Goal: Check status: Check status

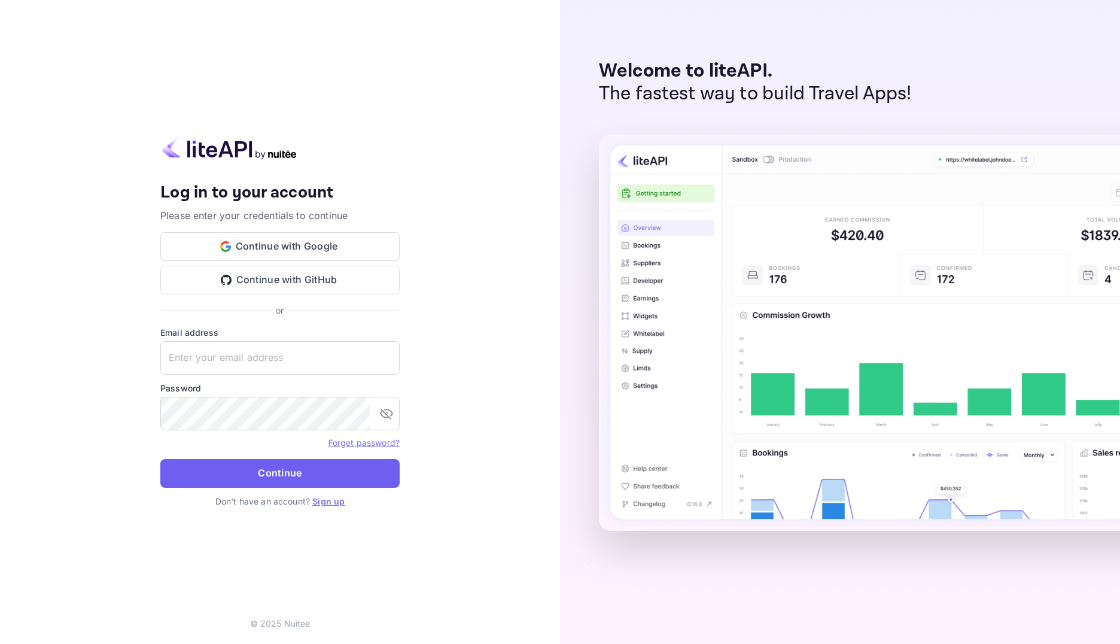
type input "[EMAIL_ADDRESS][DOMAIN_NAME]"
click at [296, 477] on button "Continue" at bounding box center [279, 473] width 239 height 29
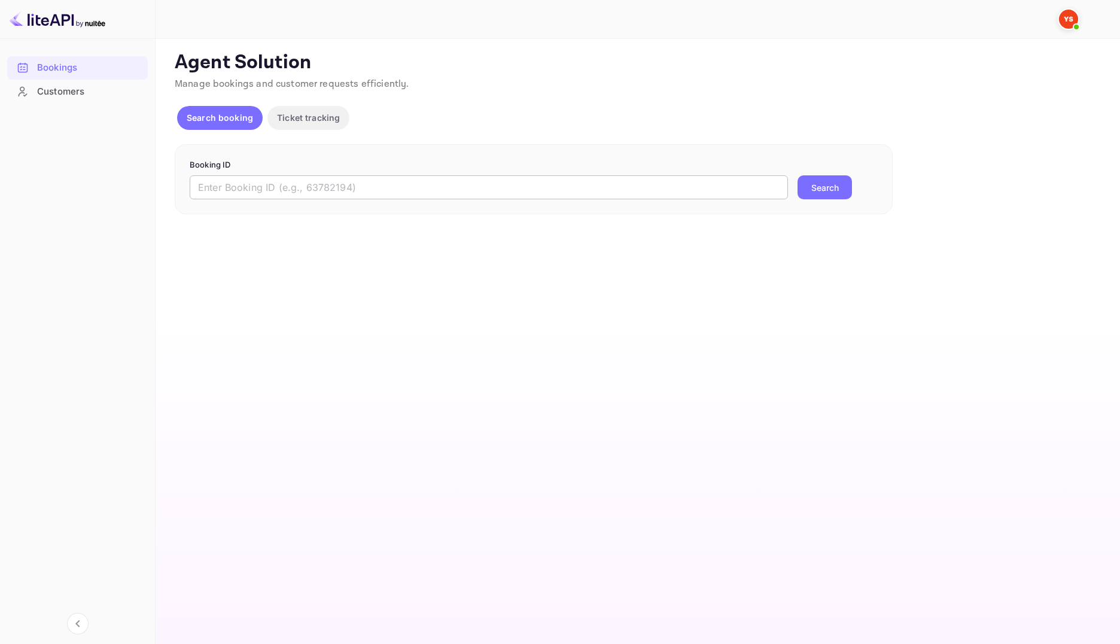
click at [270, 188] on input "text" at bounding box center [489, 187] width 598 height 24
paste input "9614285"
type input "9614285"
click at [815, 191] on button "Search" at bounding box center [824, 187] width 54 height 24
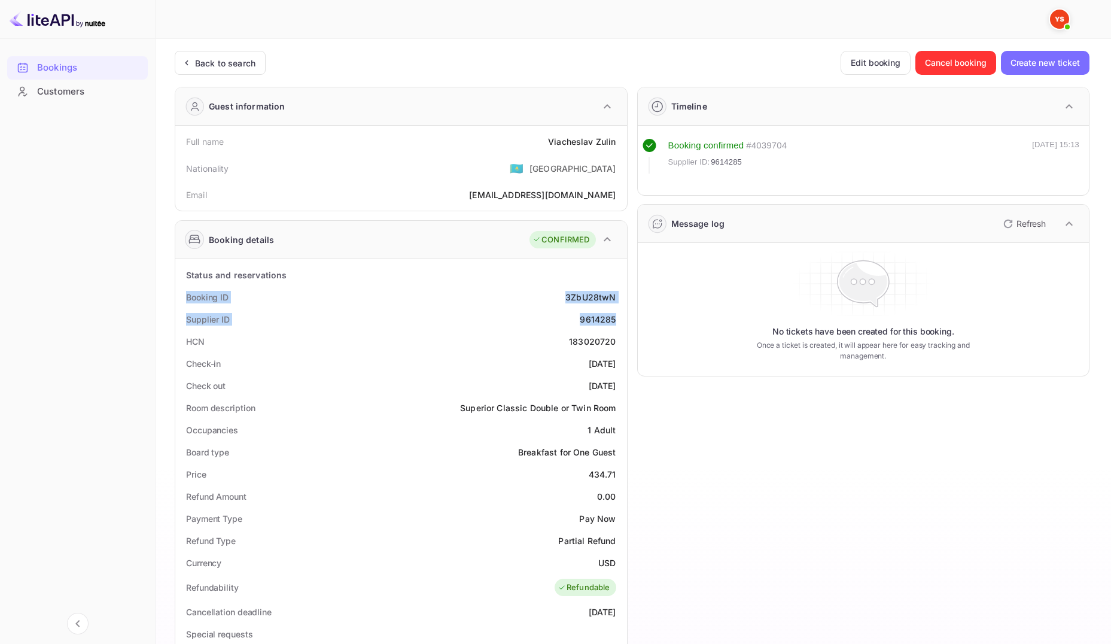
drag, startPoint x: 615, startPoint y: 318, endPoint x: 184, endPoint y: 296, distance: 431.8
click at [184, 296] on div "Status and reservations Booking ID 3ZbU28twN Supplier ID 9614285 HCN 183020720 …" at bounding box center [401, 600] width 442 height 672
drag, startPoint x: 619, startPoint y: 143, endPoint x: 197, endPoint y: 135, distance: 421.8
click at [184, 142] on div "Full name [PERSON_NAME]" at bounding box center [401, 141] width 442 height 22
copy div "Full name [PERSON_NAME]"
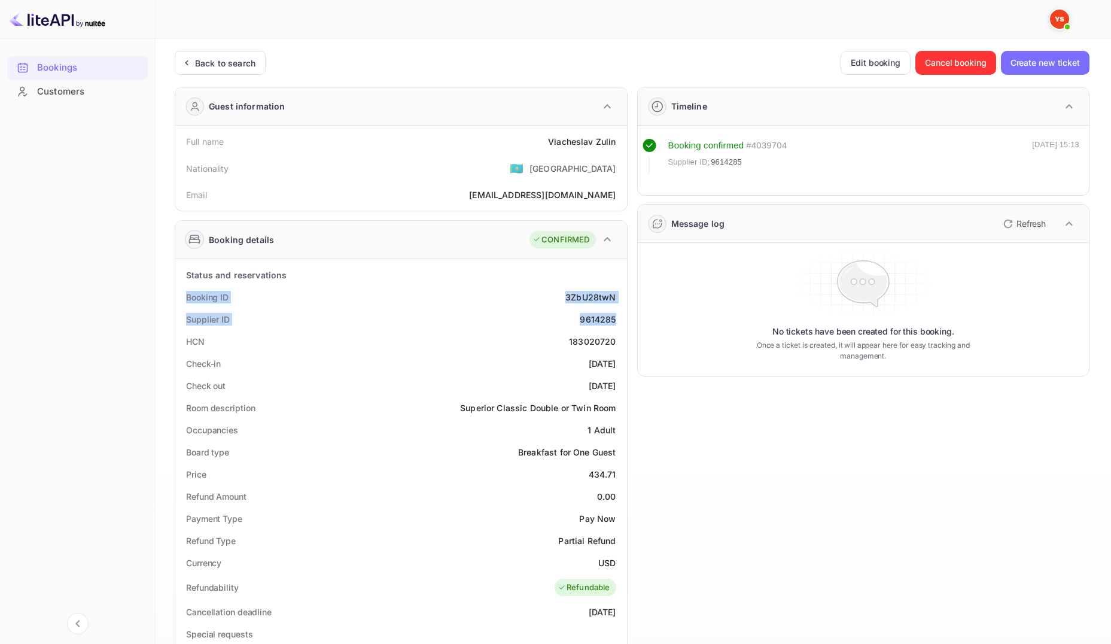
drag, startPoint x: 620, startPoint y: 319, endPoint x: 186, endPoint y: 294, distance: 435.0
click at [185, 294] on div "Status and reservations Booking ID 3ZbU28twN Supplier ID 9614285 HCN 183020720 …" at bounding box center [401, 600] width 442 height 672
copy div "Booking ID 3ZbU28twN Supplier ID 9614285"
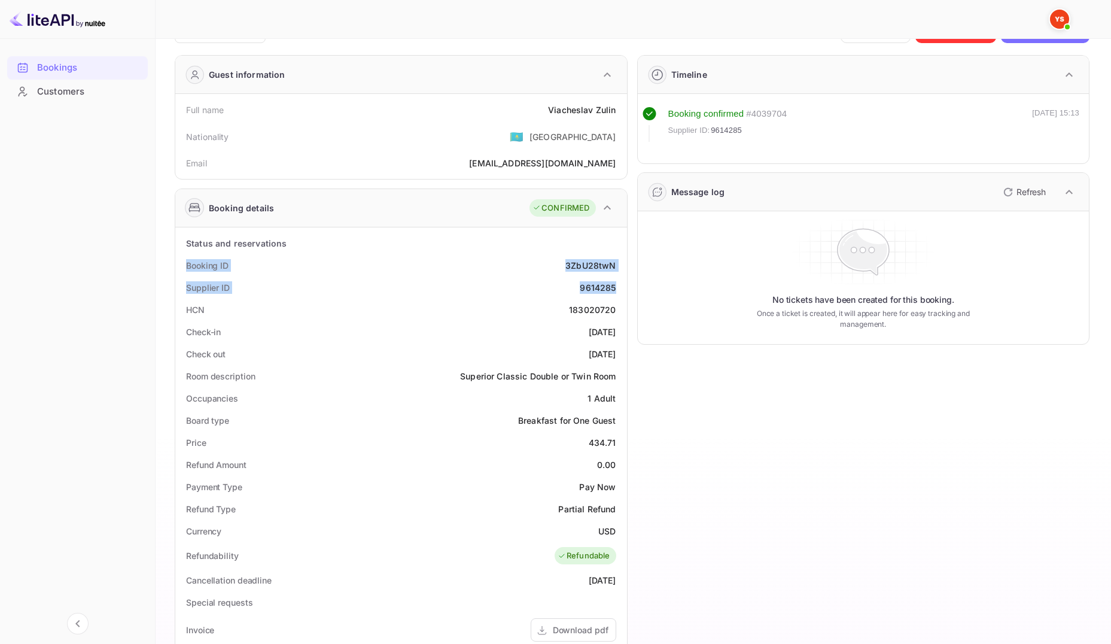
scroll to position [60, 0]
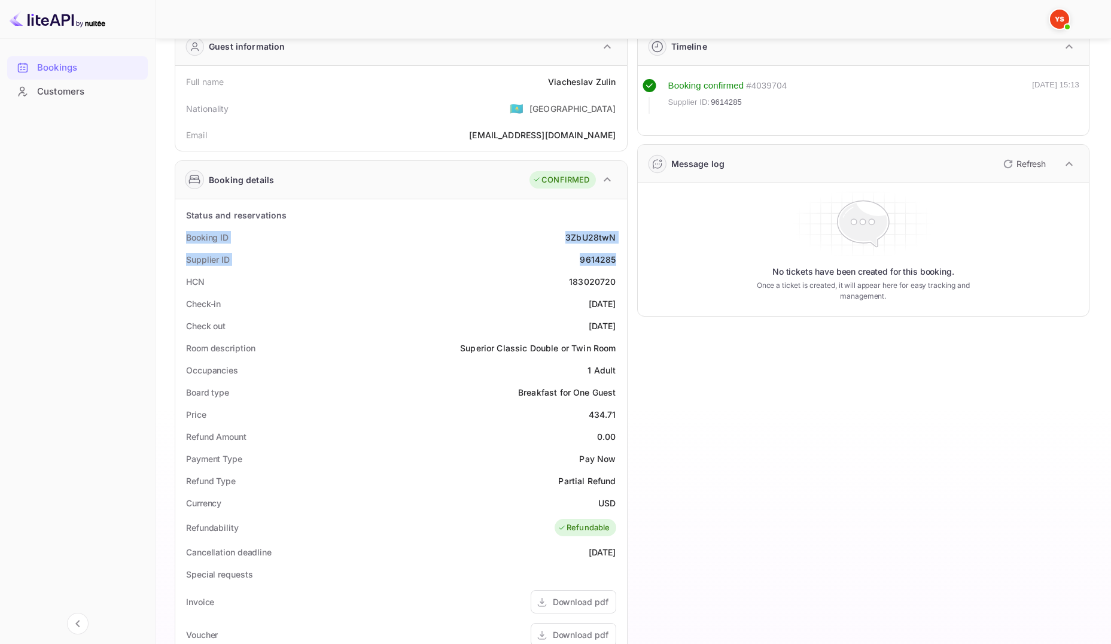
drag, startPoint x: 188, startPoint y: 306, endPoint x: 616, endPoint y: 322, distance: 428.6
click at [616, 322] on div "Status and reservations Booking ID 3ZbU28twN Supplier ID 9614285 HCN 183020720 …" at bounding box center [401, 540] width 442 height 672
copy div "Check-in [DATE] Check out [DATE]"
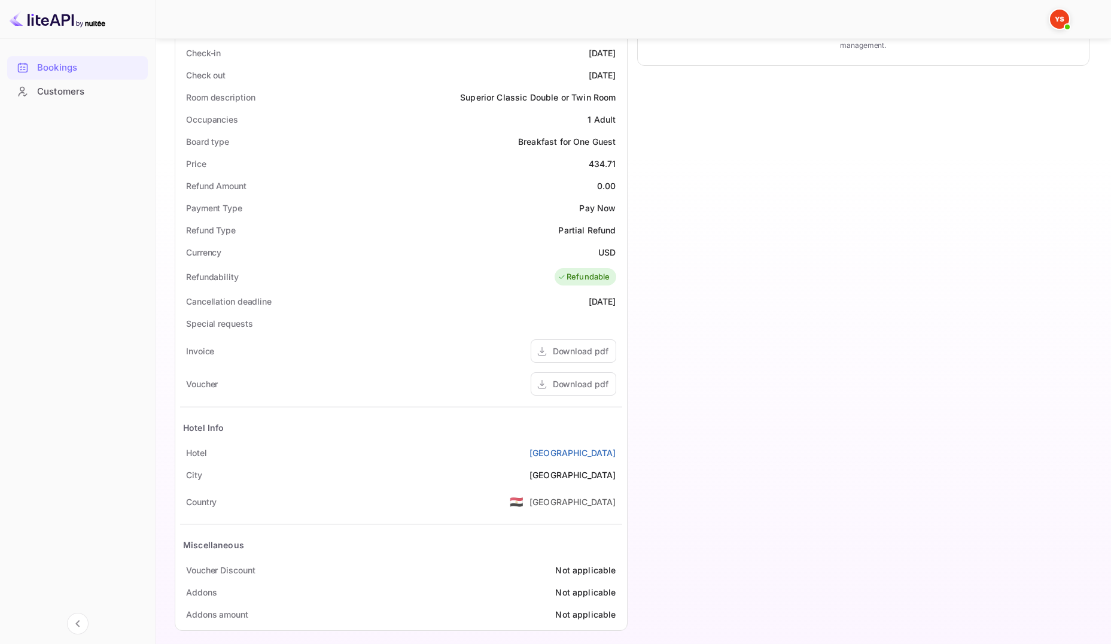
scroll to position [320, 0]
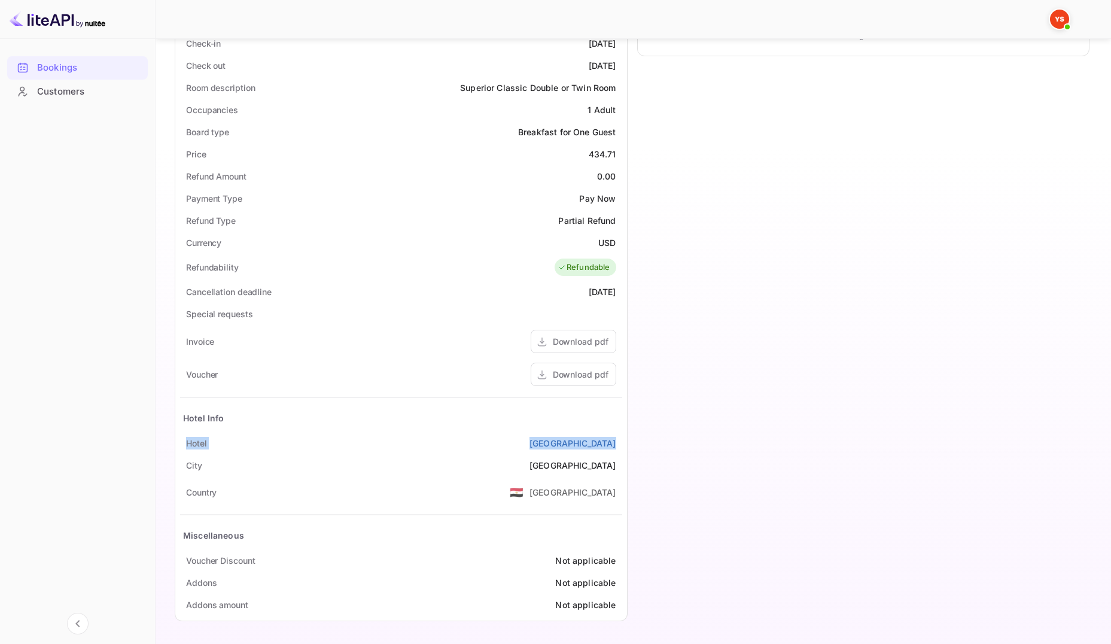
drag, startPoint x: 187, startPoint y: 441, endPoint x: 623, endPoint y: 435, distance: 436.1
click at [623, 435] on div "Status and reservations Booking ID 3ZbU28twN Supplier ID 9614285 HCN 183020720 …" at bounding box center [401, 279] width 452 height 681
copy div "[GEOGRAPHIC_DATA]"
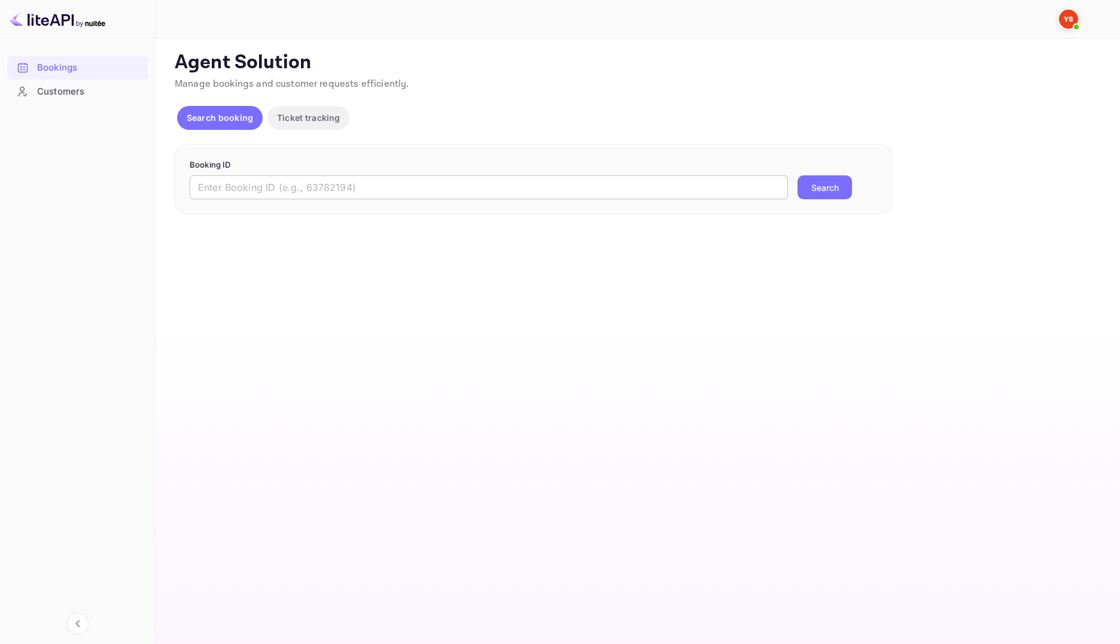
click at [473, 188] on input "text" at bounding box center [489, 187] width 598 height 24
paste input "9710175"
type input "9710175"
click at [820, 194] on button "Search" at bounding box center [824, 187] width 54 height 24
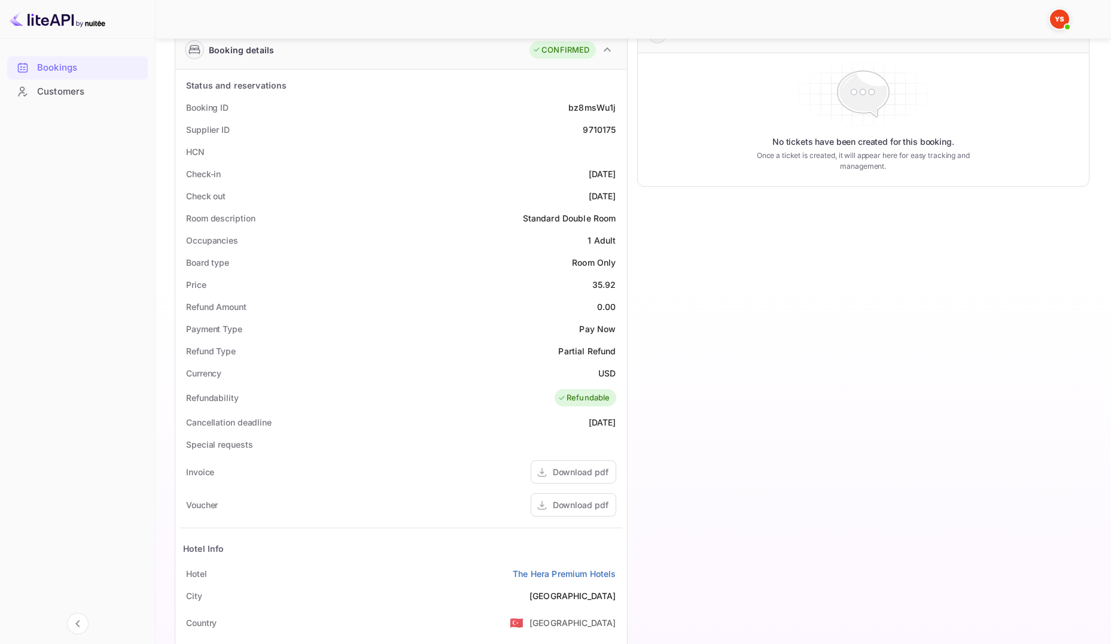
scroll to position [21, 0]
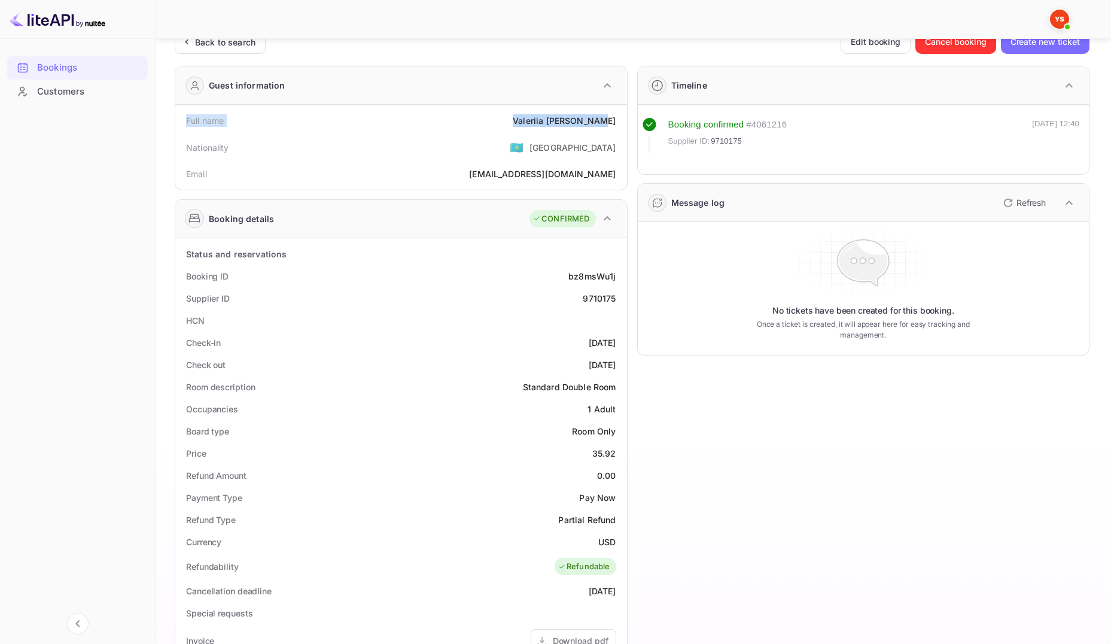
drag, startPoint x: 182, startPoint y: 123, endPoint x: 622, endPoint y: 123, distance: 439.7
click at [622, 123] on div "Full name Valeriia Blizniakova Nationality 🇰🇿 Kazakhstan Email bliznyakovavaler…" at bounding box center [401, 147] width 452 height 85
copy div "Full name Valeriia Blizniakova"
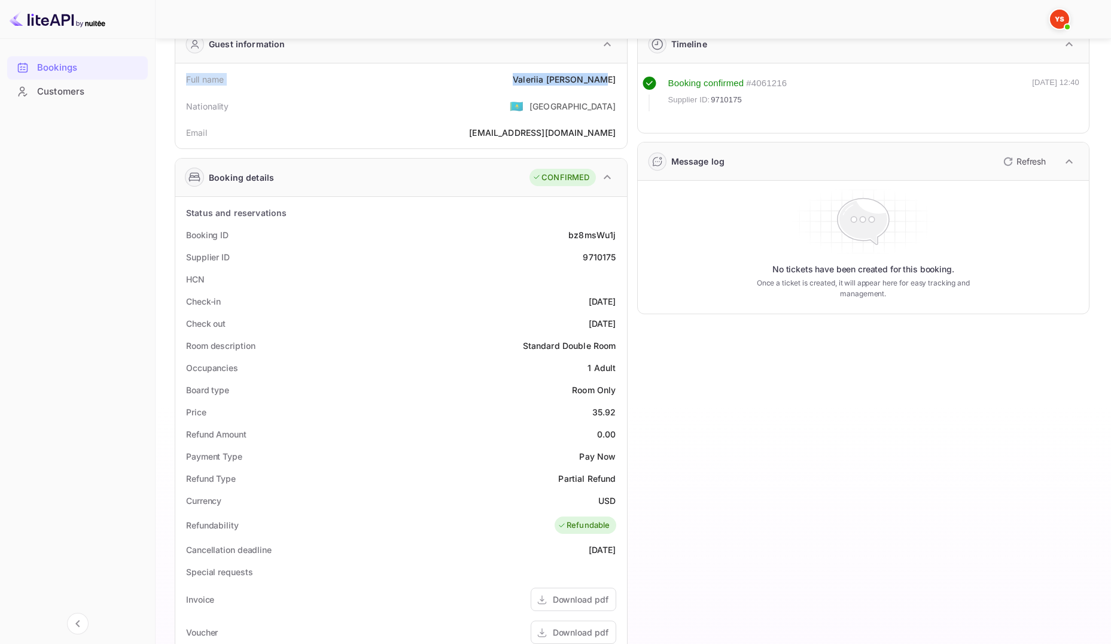
scroll to position [81, 0]
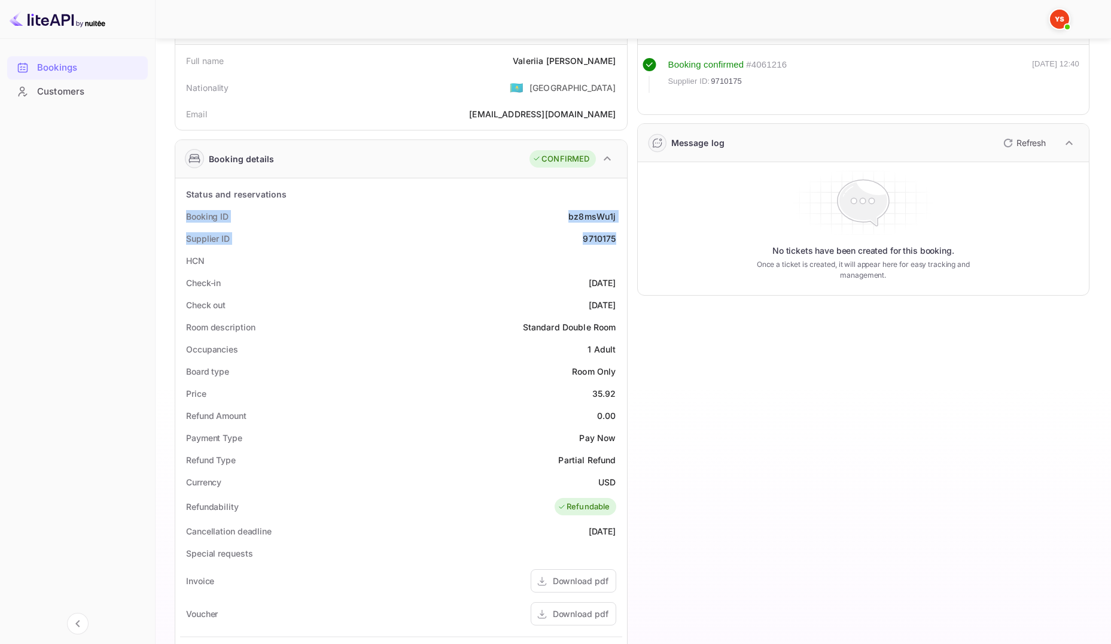
drag, startPoint x: 187, startPoint y: 217, endPoint x: 617, endPoint y: 245, distance: 430.4
click at [617, 245] on div "Status and reservations Booking ID bz8msWu1j Supplier ID 9710175 HCN Check-in 2…" at bounding box center [401, 519] width 442 height 672
copy div "Booking ID bz8msWu1j Supplier ID 9710175"
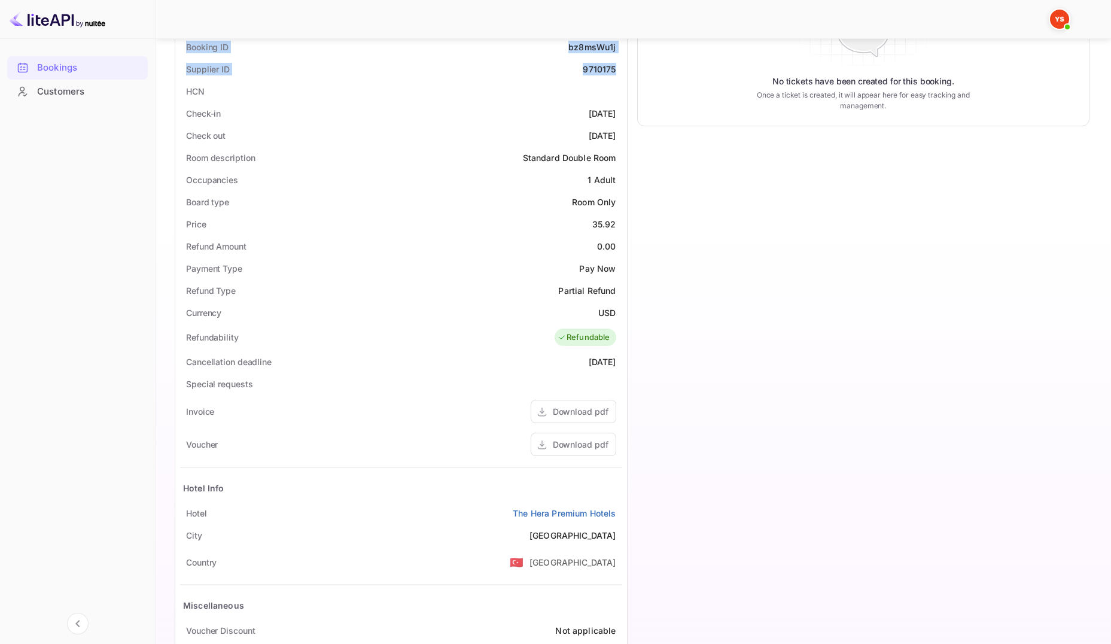
scroll to position [260, 0]
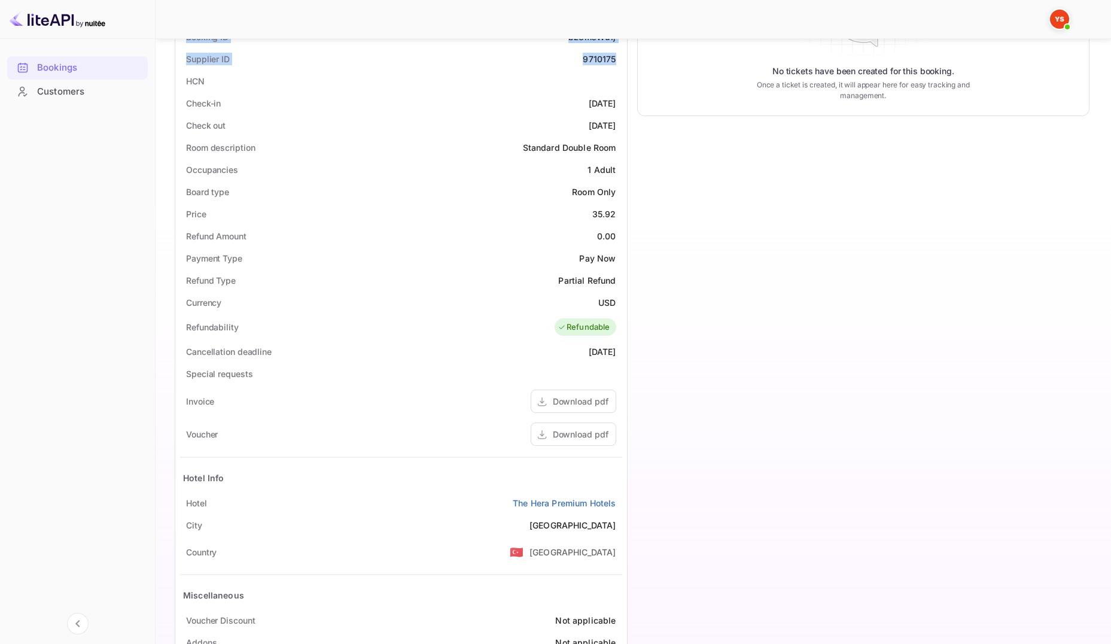
drag, startPoint x: 203, startPoint y: 107, endPoint x: 618, endPoint y: 128, distance: 415.1
click at [618, 128] on div "Status and reservations Booking ID bz8msWu1j Supplier ID 9710175 HCN Check-in 2…" at bounding box center [401, 340] width 442 height 672
copy div "Check-in 2025-10-06 Check out 2025-10-07"
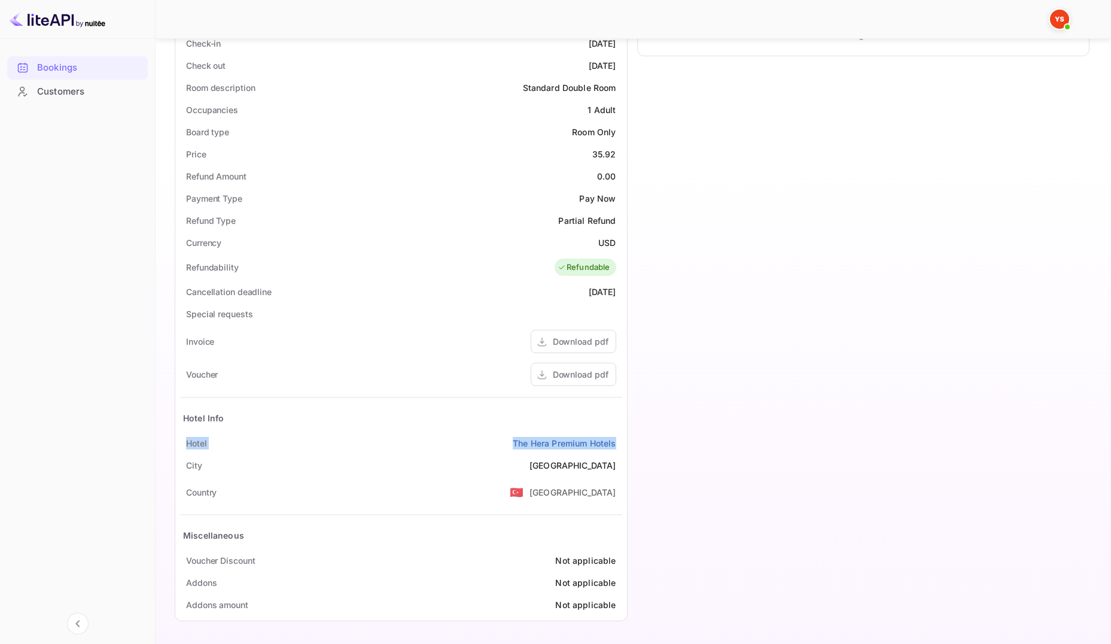
drag, startPoint x: 184, startPoint y: 445, endPoint x: 623, endPoint y: 443, distance: 438.5
click at [623, 443] on div "Status and reservations Booking ID bz8msWu1j Supplier ID 9710175 HCN Check-in 2…" at bounding box center [401, 279] width 452 height 681
copy div "Hotel The Hera Premium Hotels"
